Goal: Book appointment/travel/reservation

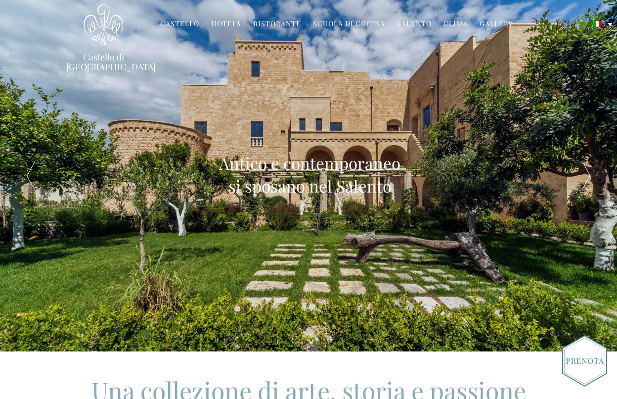
click at [287, 22] on link "Ristorante" at bounding box center [277, 24] width 48 height 11
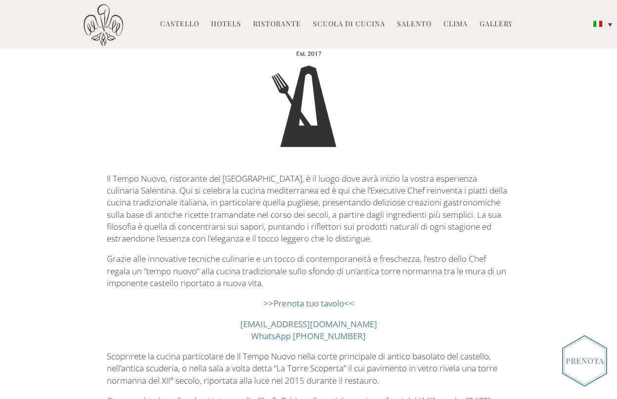
scroll to position [132, 0]
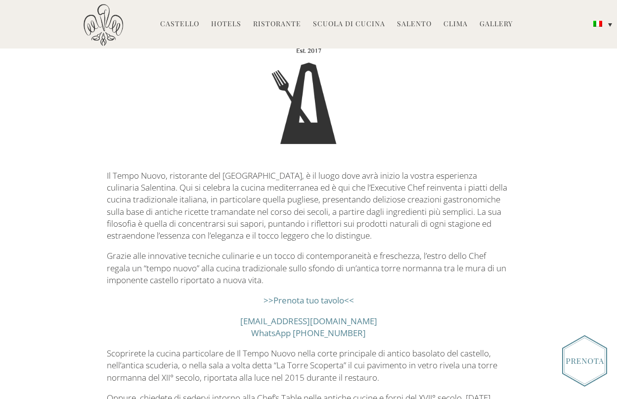
click at [321, 298] on link ">>Prenota tuo tavolo<<" at bounding box center [309, 299] width 91 height 11
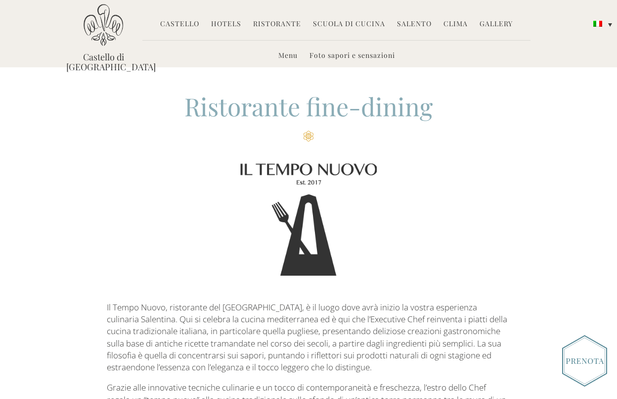
click at [238, 23] on link "Hotels" at bounding box center [226, 24] width 30 height 11
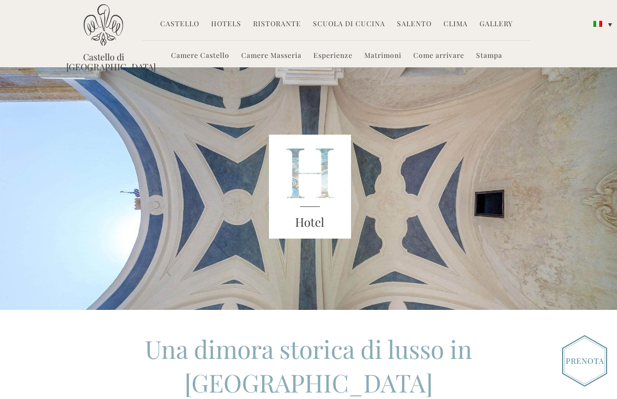
click at [275, 24] on link "Ristorante" at bounding box center [277, 24] width 48 height 11
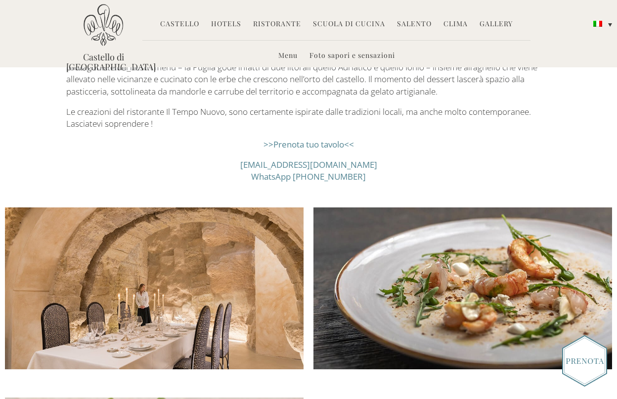
scroll to position [991, 0]
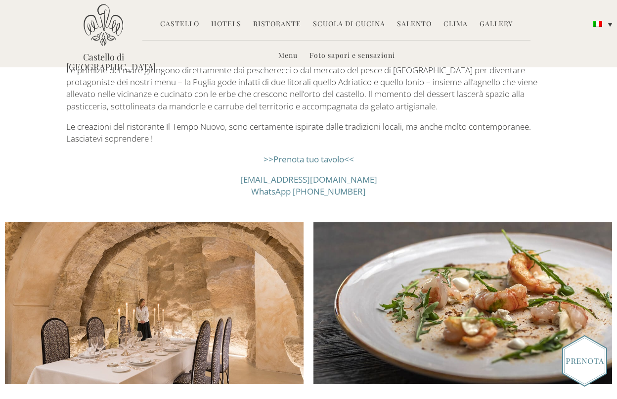
click at [322, 156] on link ">>Prenota tuo tavolo<<" at bounding box center [309, 158] width 91 height 11
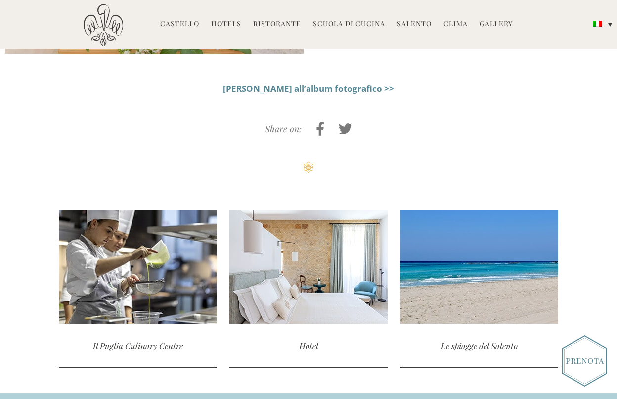
scroll to position [1512, 0]
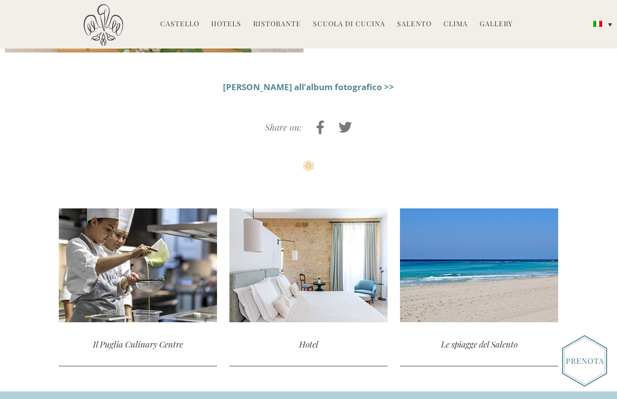
click at [318, 81] on strong "[PERSON_NAME] all’album fotografico >>" at bounding box center [308, 86] width 171 height 11
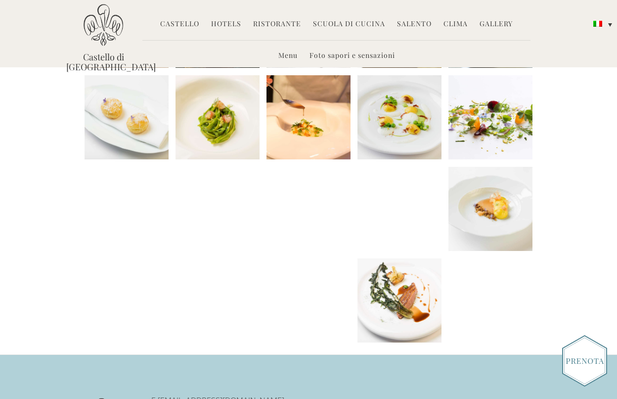
scroll to position [325, 0]
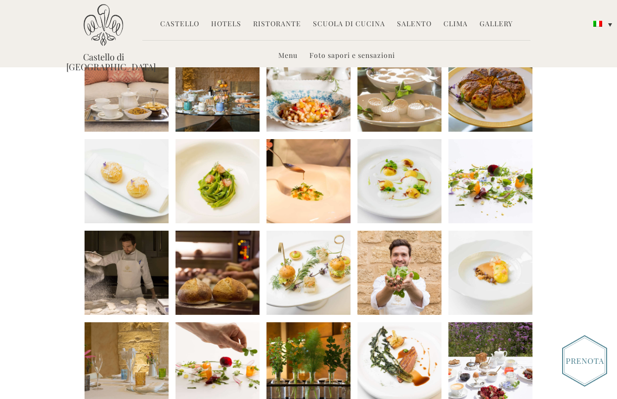
click at [239, 196] on li at bounding box center [218, 181] width 84 height 84
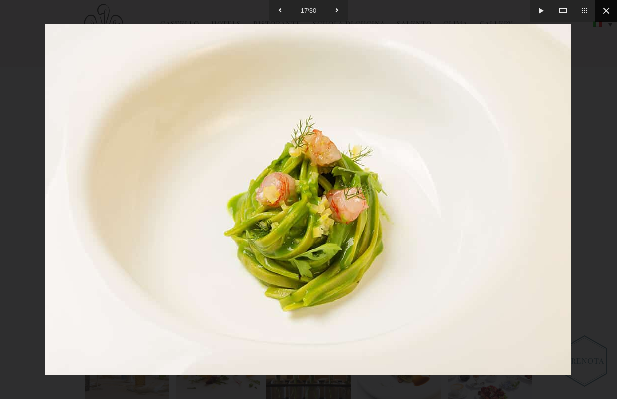
click at [607, 7] on button at bounding box center [607, 11] width 22 height 22
